Goal: Task Accomplishment & Management: Complete application form

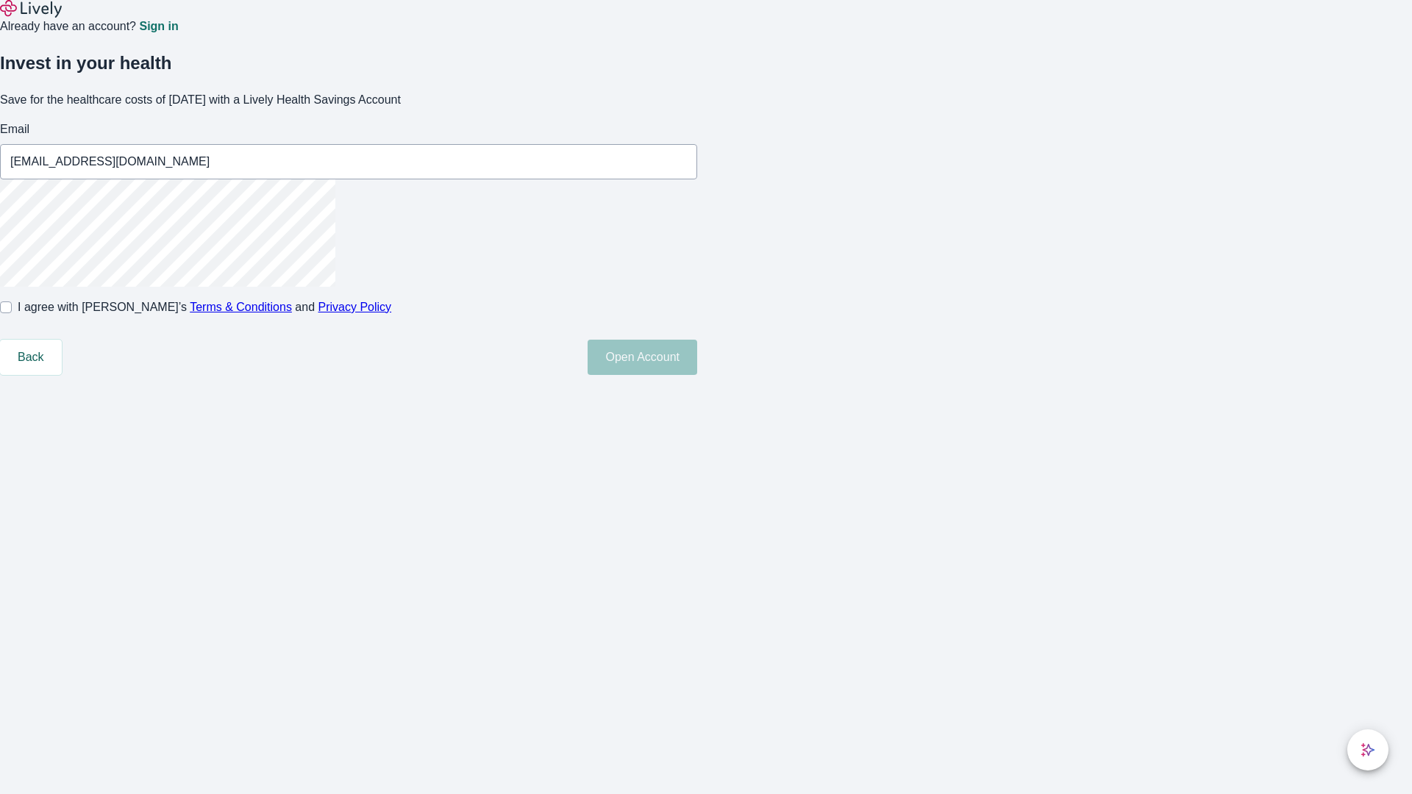
click at [12, 313] on input "I agree with Lively’s Terms & Conditions and Privacy Policy" at bounding box center [6, 308] width 12 height 12
checkbox input "true"
click at [697, 375] on button "Open Account" at bounding box center [643, 357] width 110 height 35
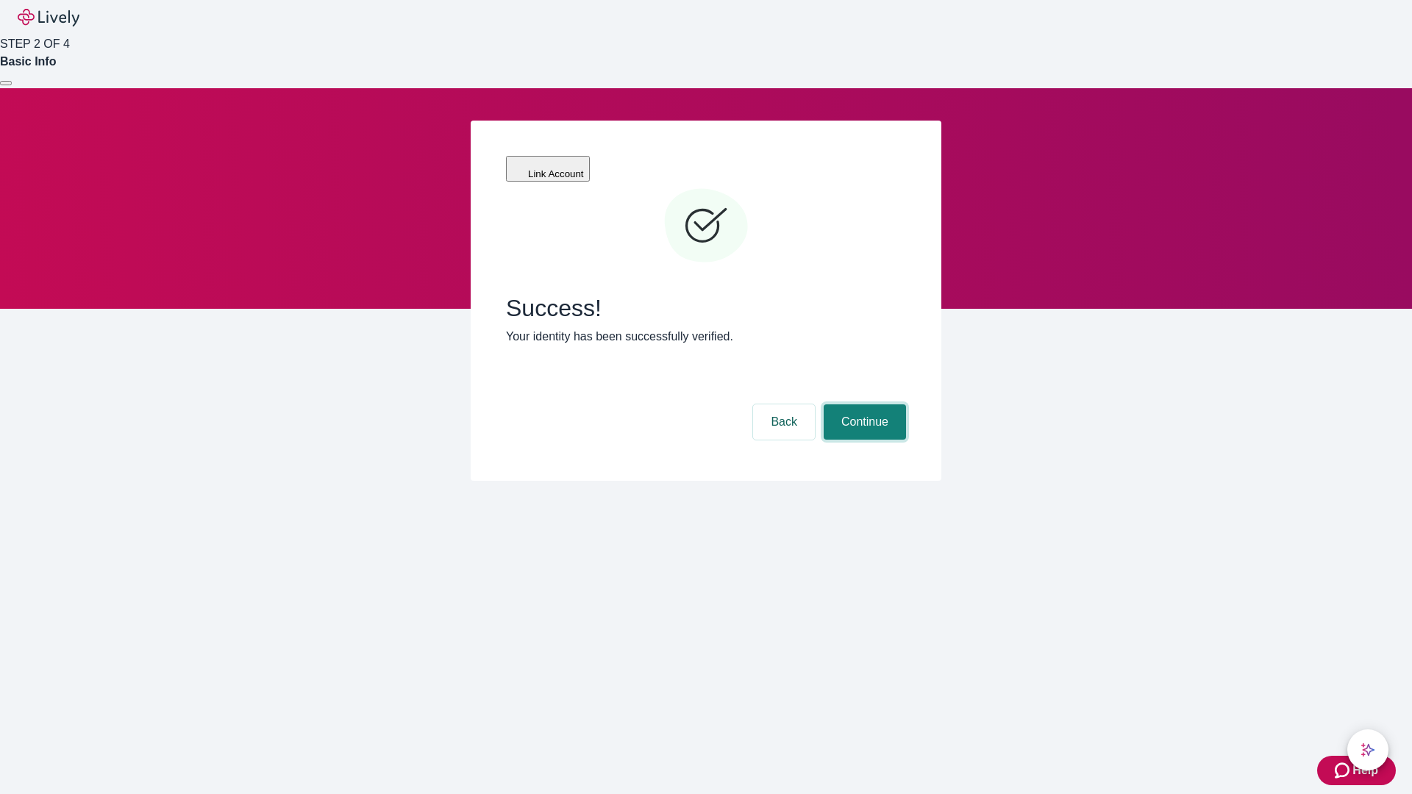
click at [863, 404] on button "Continue" at bounding box center [865, 421] width 82 height 35
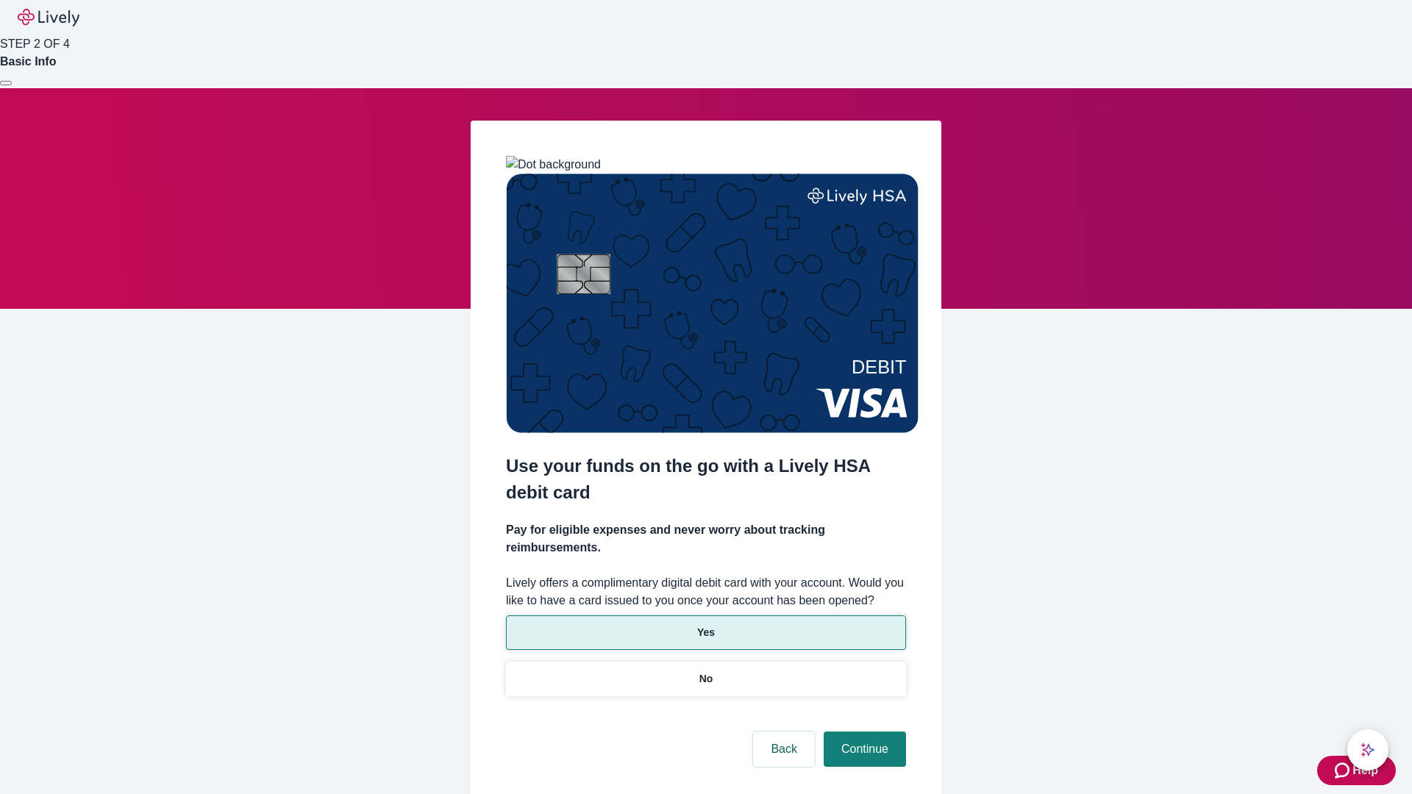
click at [705, 625] on p "Yes" at bounding box center [706, 632] width 18 height 15
click at [863, 732] on button "Continue" at bounding box center [865, 749] width 82 height 35
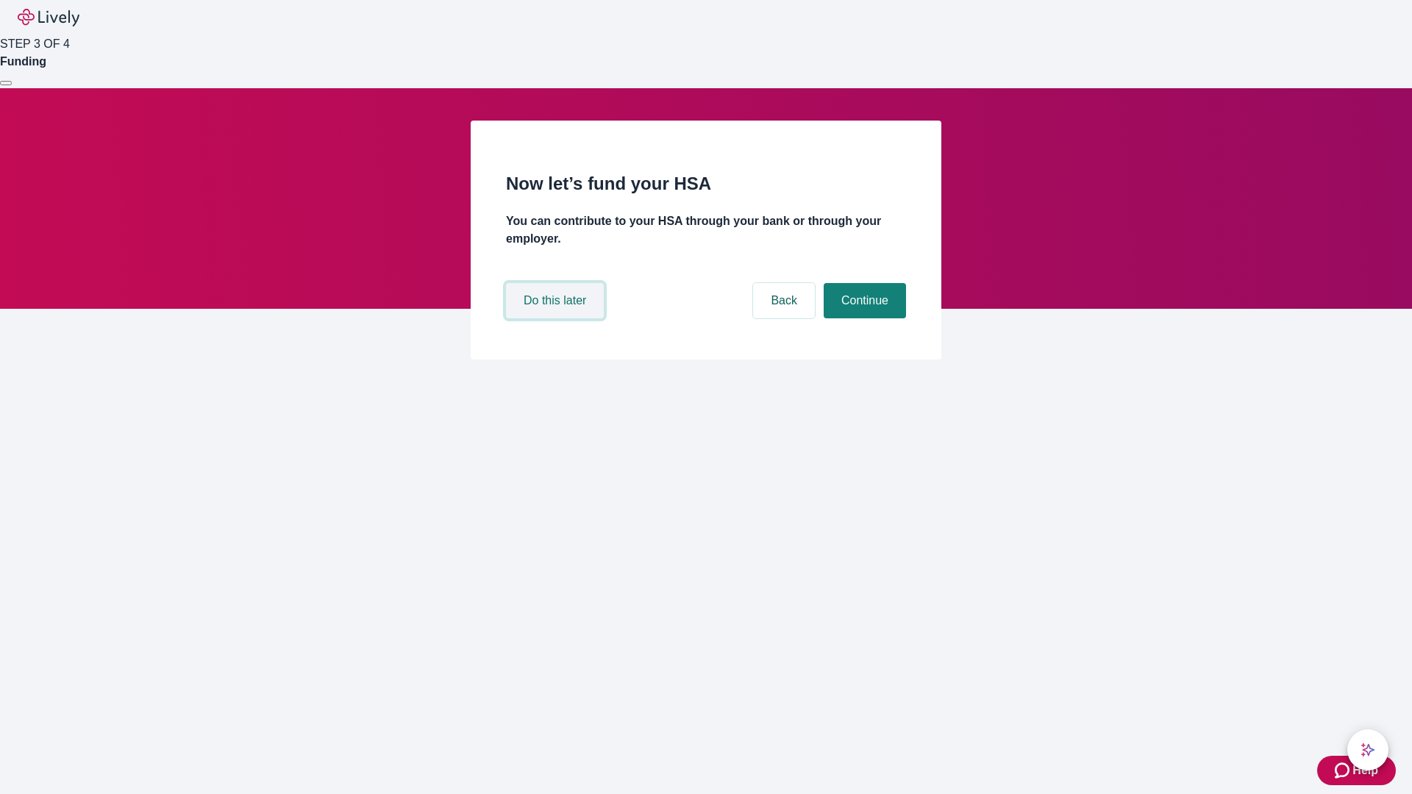
click at [557, 318] on button "Do this later" at bounding box center [555, 300] width 98 height 35
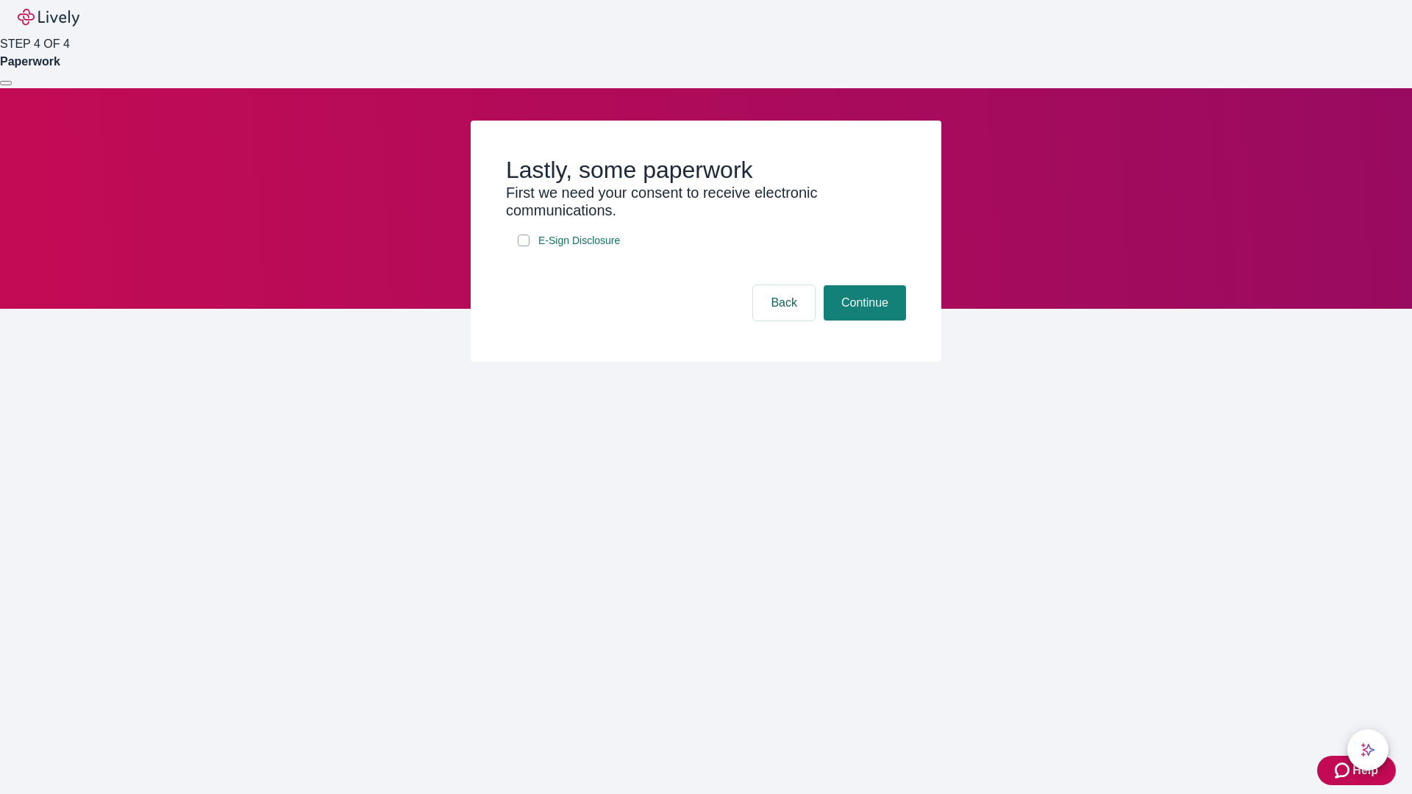
click at [524, 246] on input "E-Sign Disclosure" at bounding box center [524, 241] width 12 height 12
checkbox input "true"
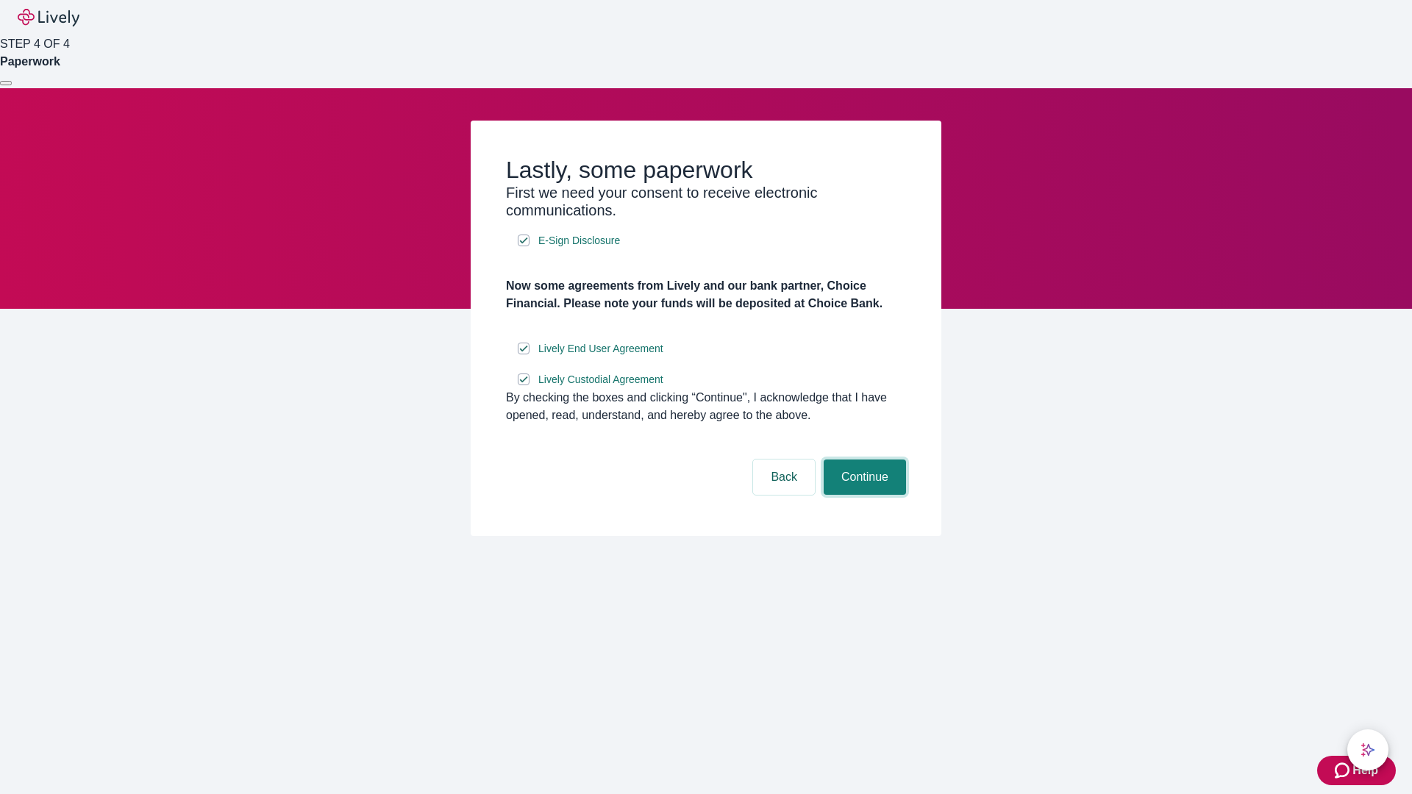
click at [863, 495] on button "Continue" at bounding box center [865, 477] width 82 height 35
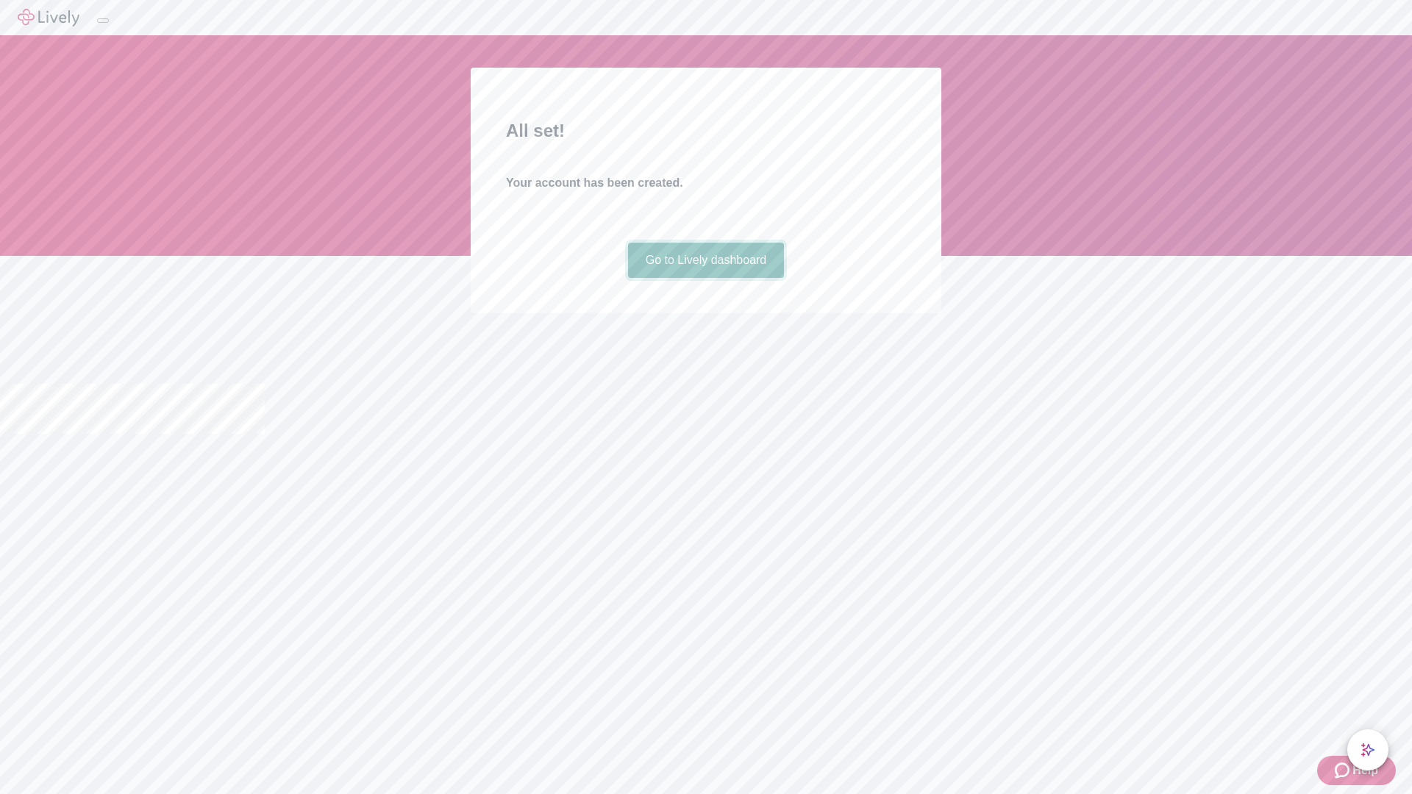
click at [705, 278] on link "Go to Lively dashboard" at bounding box center [706, 260] width 157 height 35
